Goal: Register for event/course

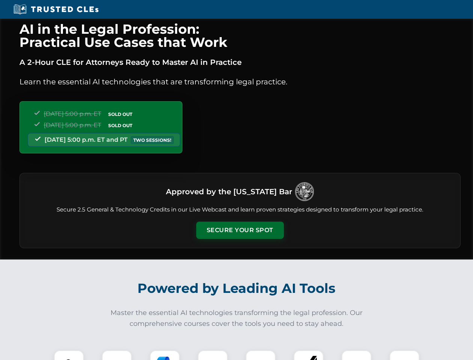
click at [240, 230] on button "Secure Your Spot" at bounding box center [240, 229] width 88 height 17
click at [69, 355] on img at bounding box center [69, 365] width 22 height 22
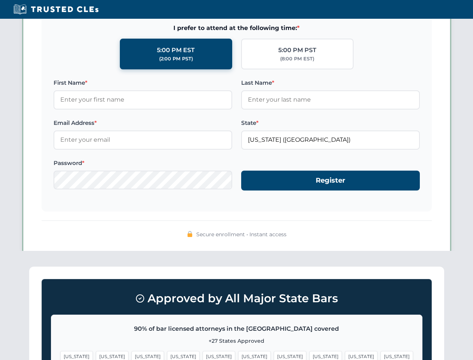
click at [274, 355] on span "[US_STATE]" at bounding box center [290, 356] width 33 height 11
click at [345, 355] on span "[US_STATE]" at bounding box center [361, 356] width 33 height 11
